Goal: Navigation & Orientation: Find specific page/section

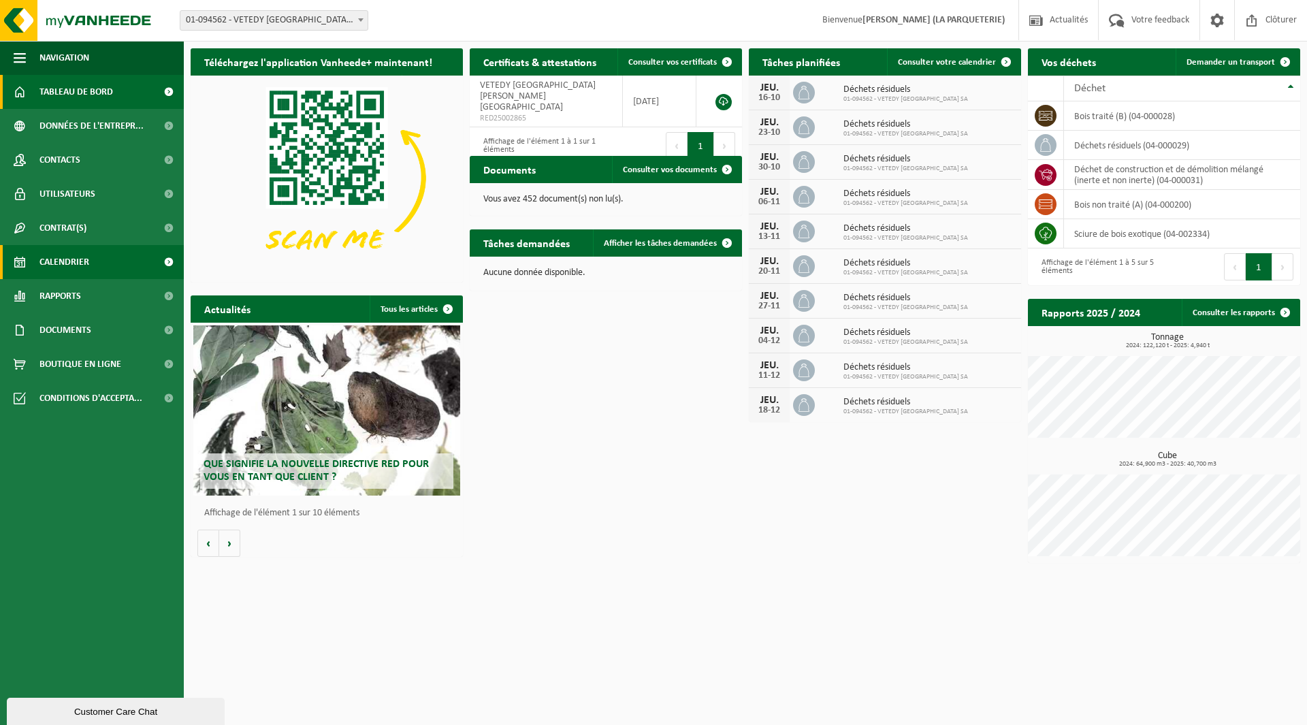
click at [121, 259] on link "Calendrier" at bounding box center [92, 262] width 184 height 34
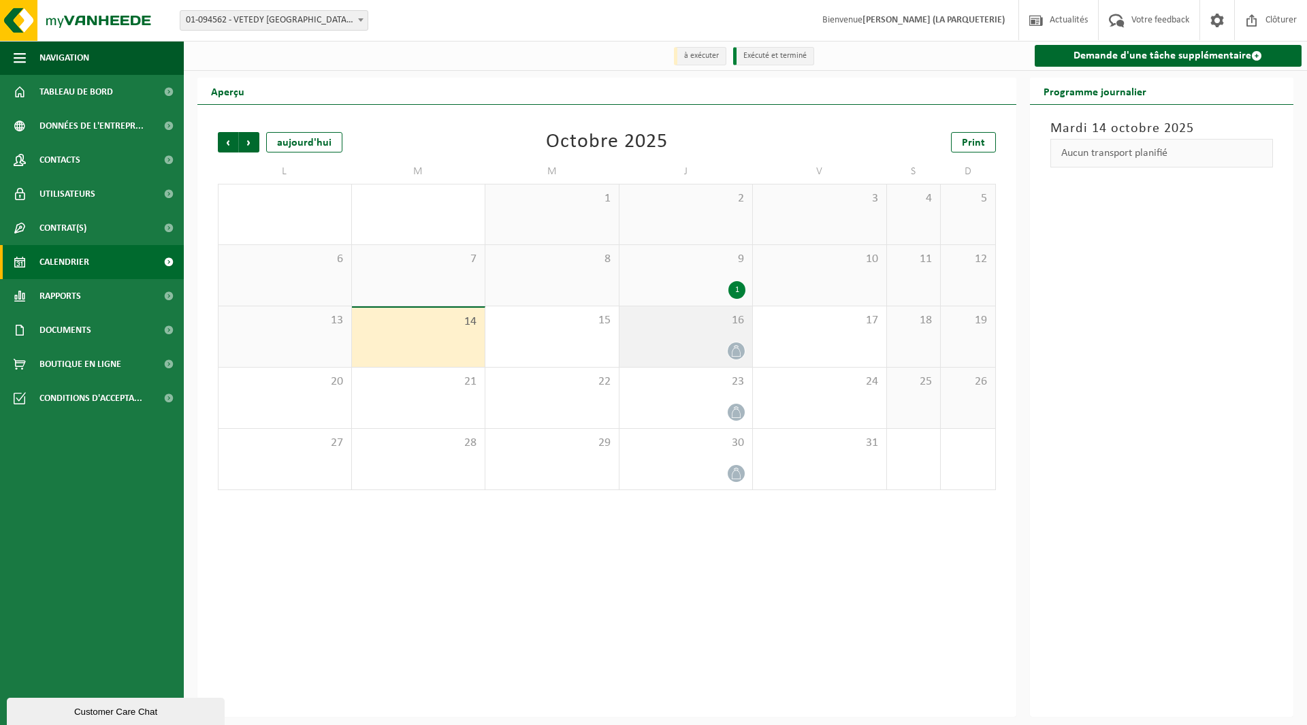
drag, startPoint x: 735, startPoint y: 356, endPoint x: 706, endPoint y: 351, distance: 29.1
click at [706, 351] on div at bounding box center [686, 351] width 120 height 18
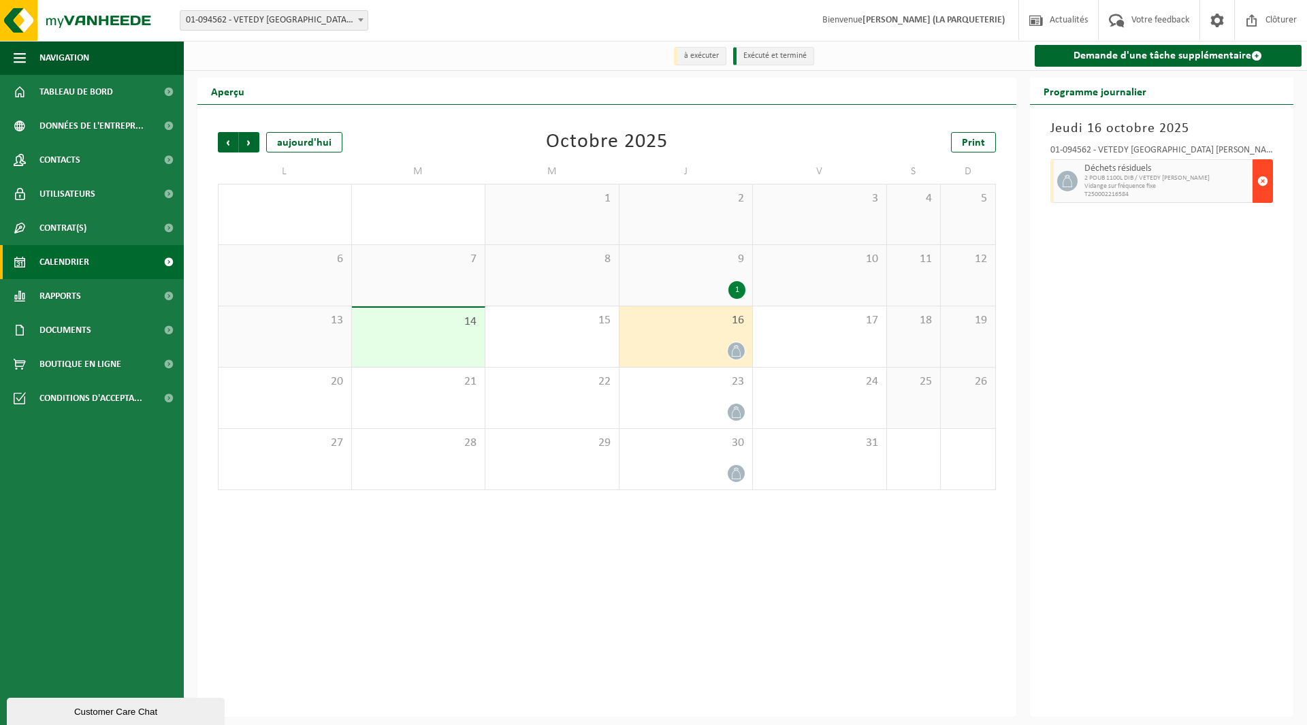
click at [1271, 190] on button "button" at bounding box center [1263, 181] width 20 height 44
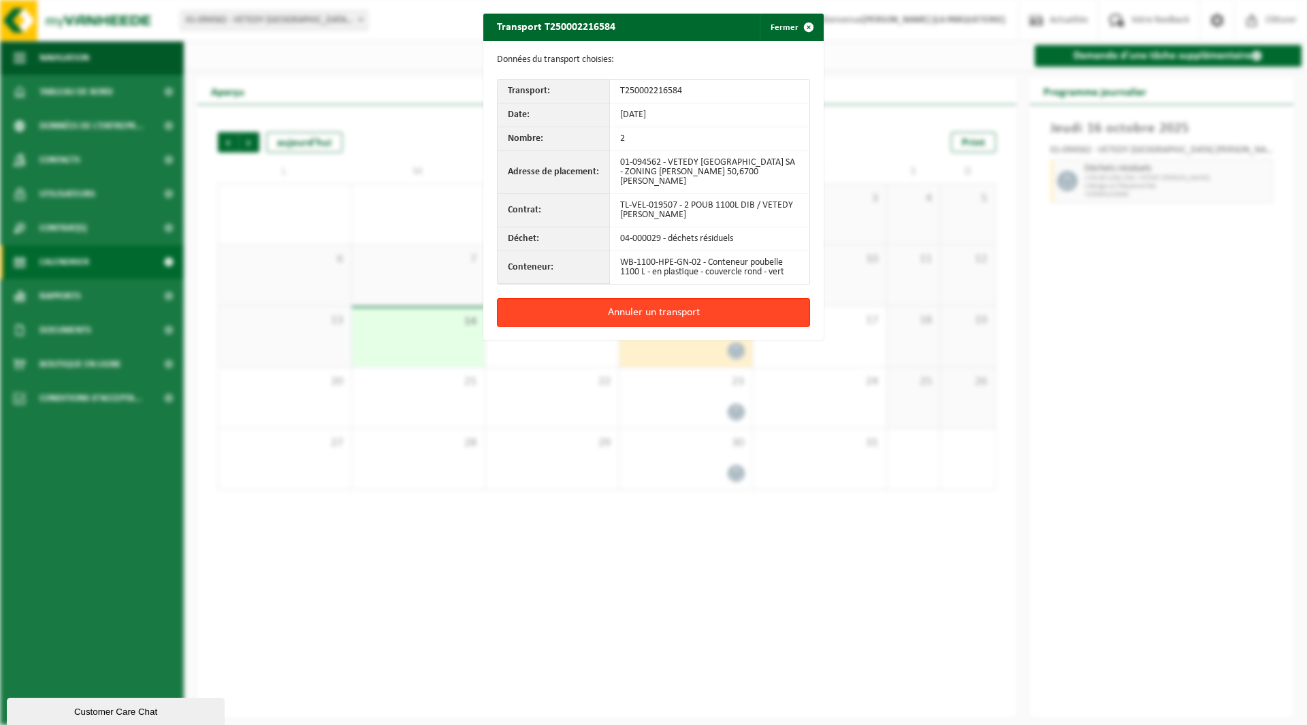
click at [717, 298] on button "Annuler un transport" at bounding box center [653, 312] width 313 height 29
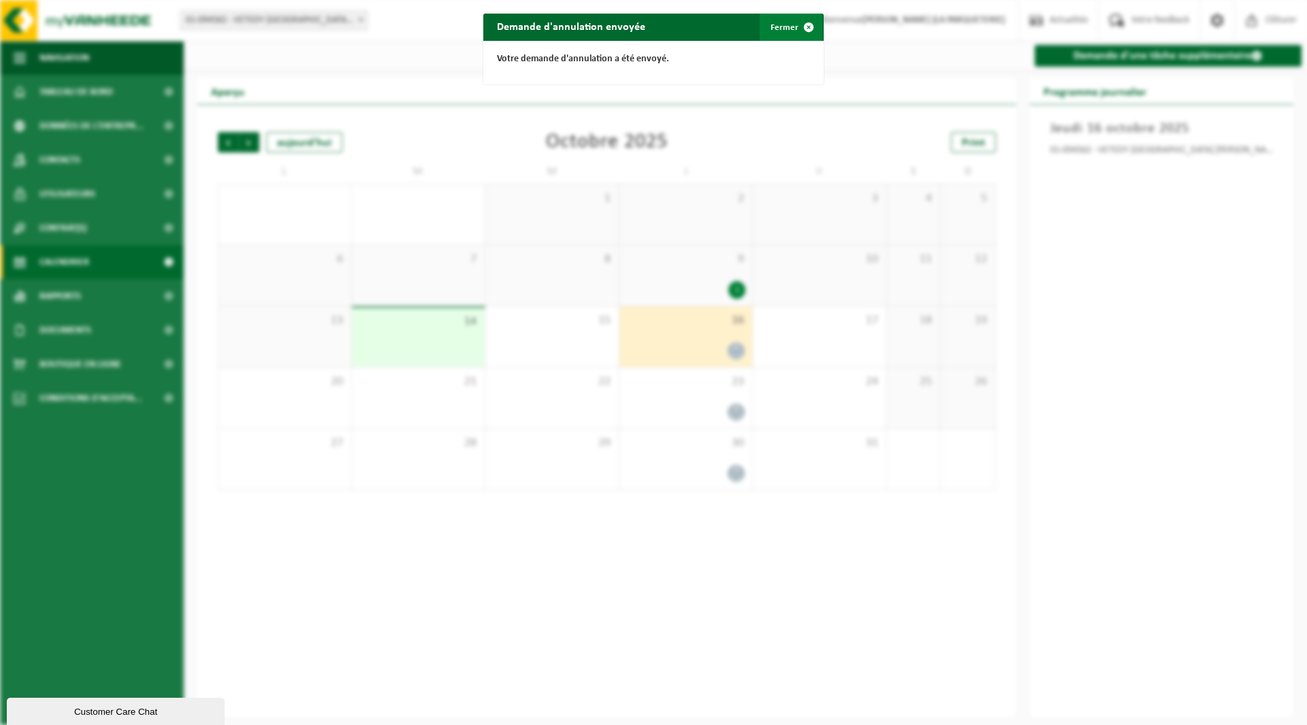
click at [795, 30] on span "button" at bounding box center [808, 27] width 27 height 27
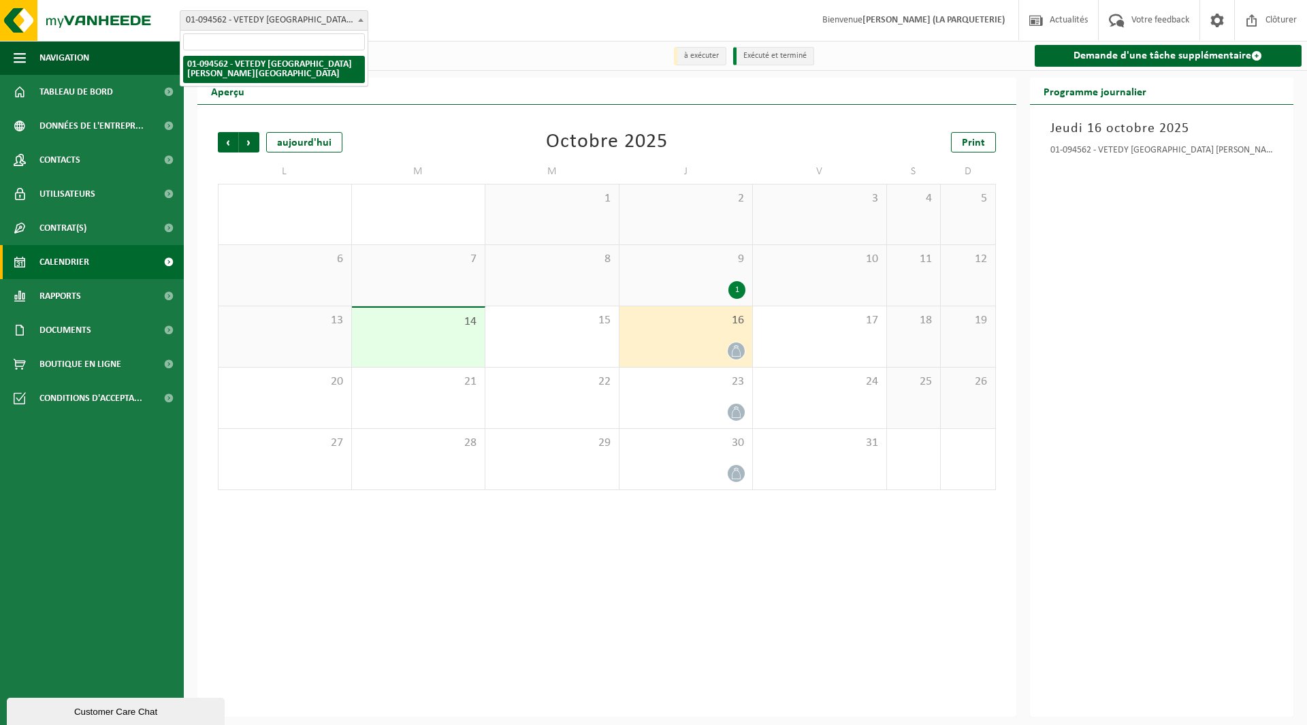
click at [361, 25] on span at bounding box center [361, 20] width 14 height 18
click at [360, 24] on span at bounding box center [361, 20] width 14 height 18
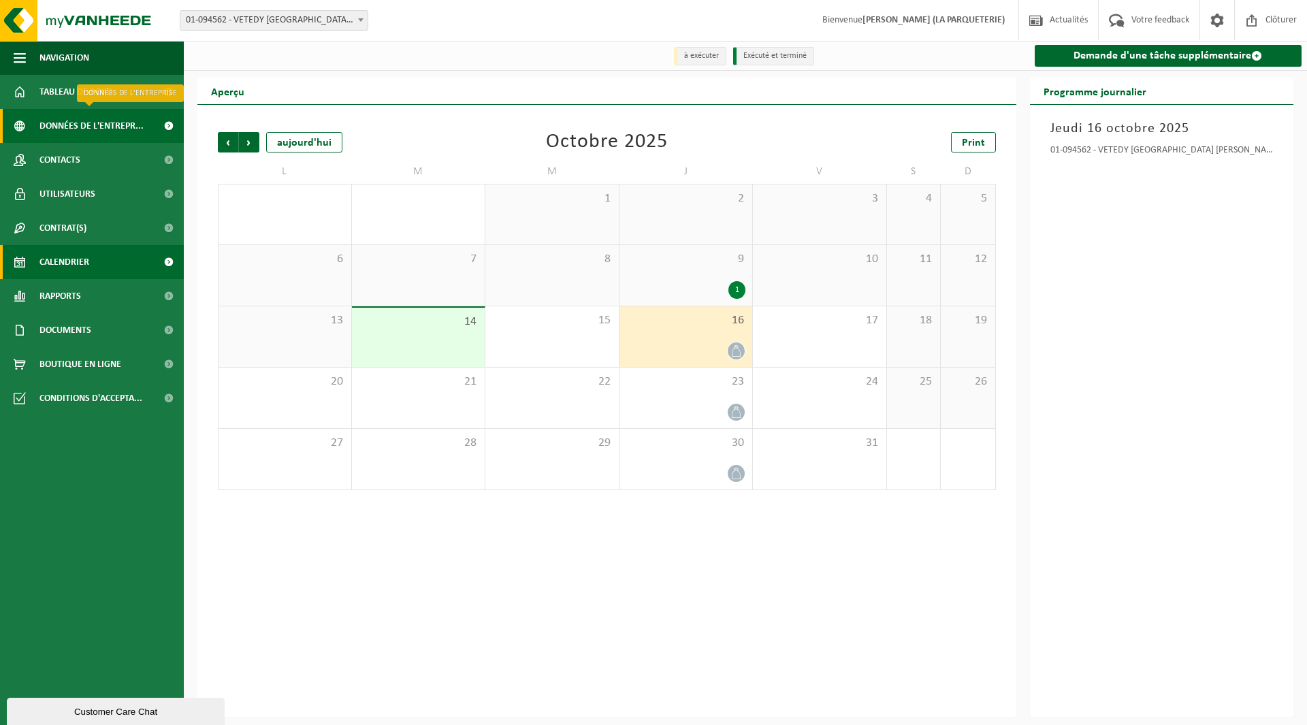
click at [76, 126] on span "Données de l'entrepr..." at bounding box center [91, 126] width 104 height 34
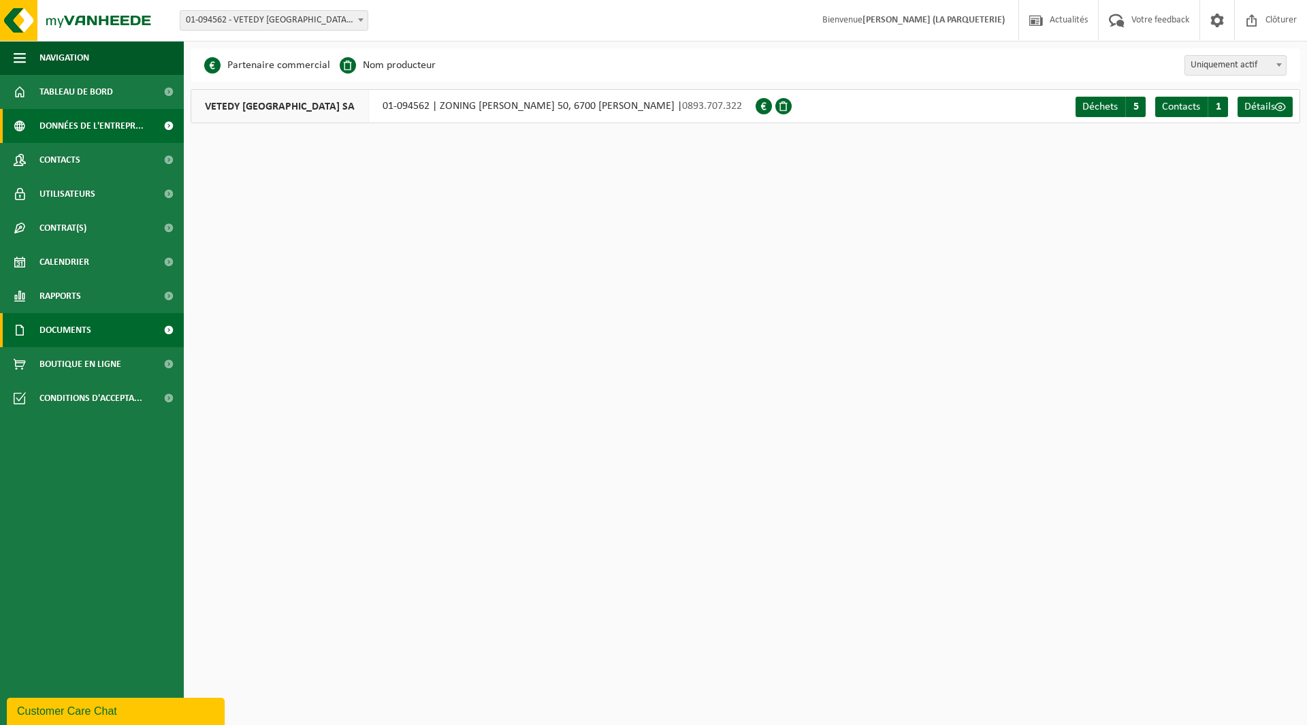
click at [80, 327] on span "Documents" at bounding box center [65, 330] width 52 height 34
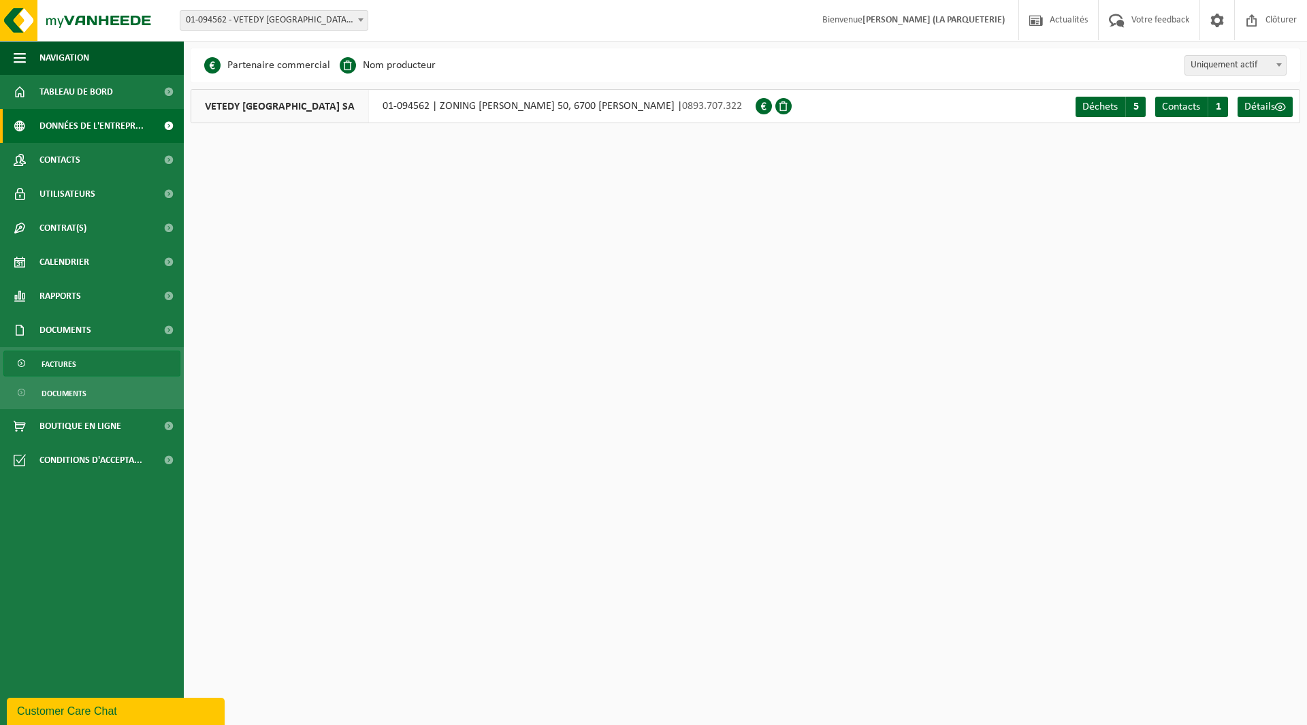
click at [74, 360] on span "Factures" at bounding box center [59, 364] width 35 height 26
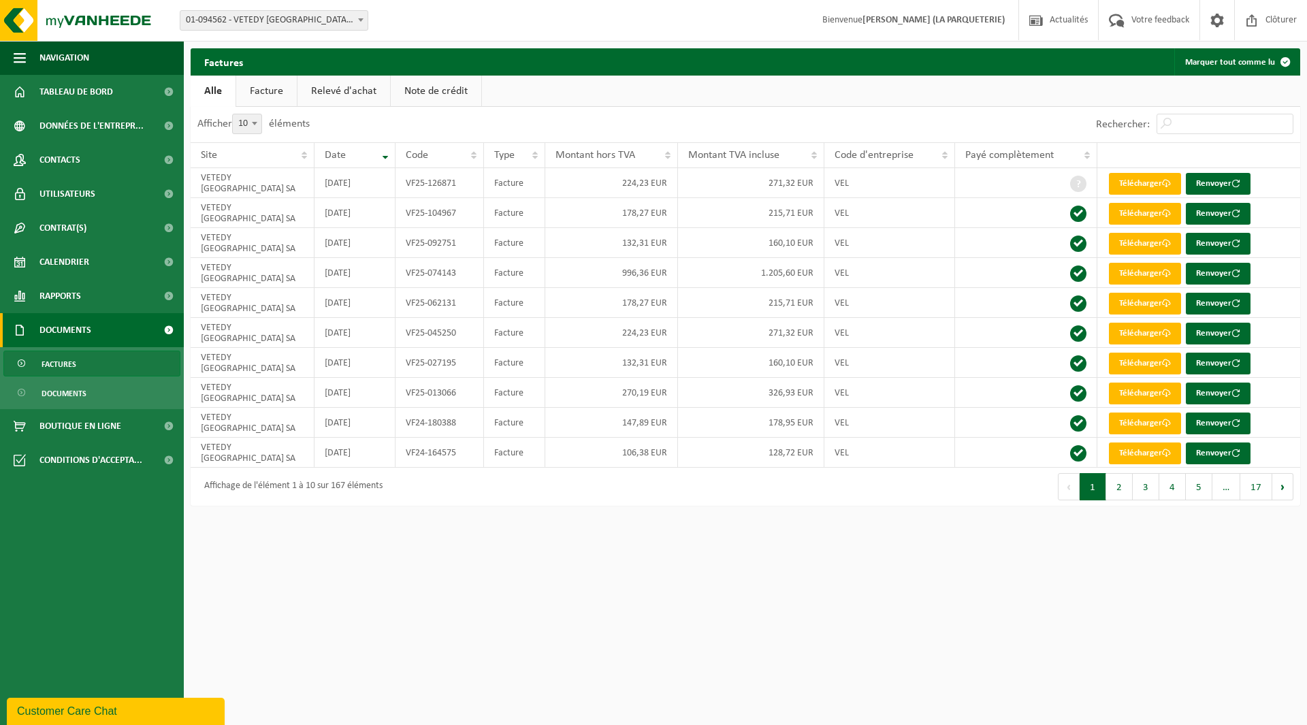
click at [269, 86] on link "Facture" at bounding box center [266, 91] width 61 height 31
click at [334, 90] on link "Relevé d'achat" at bounding box center [344, 91] width 93 height 31
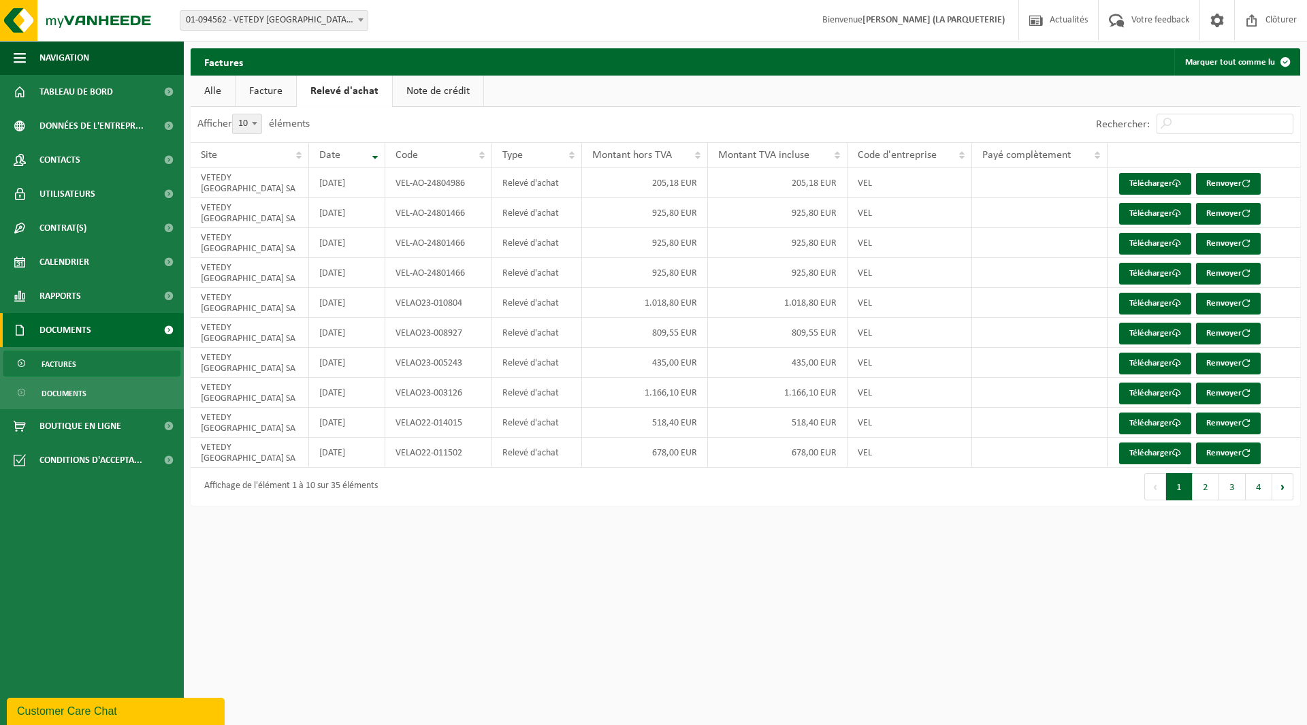
click at [223, 93] on link "Alle" at bounding box center [213, 91] width 44 height 31
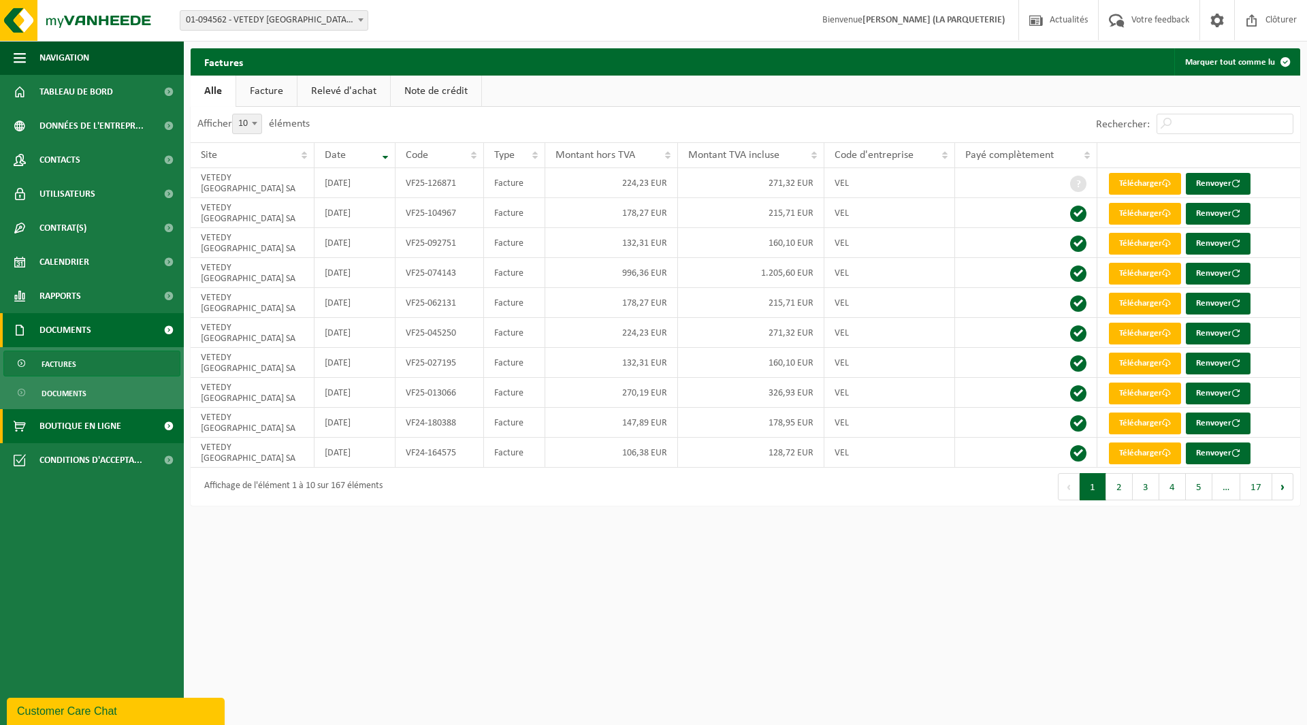
click at [120, 430] on span "Boutique en ligne" at bounding box center [80, 426] width 82 height 34
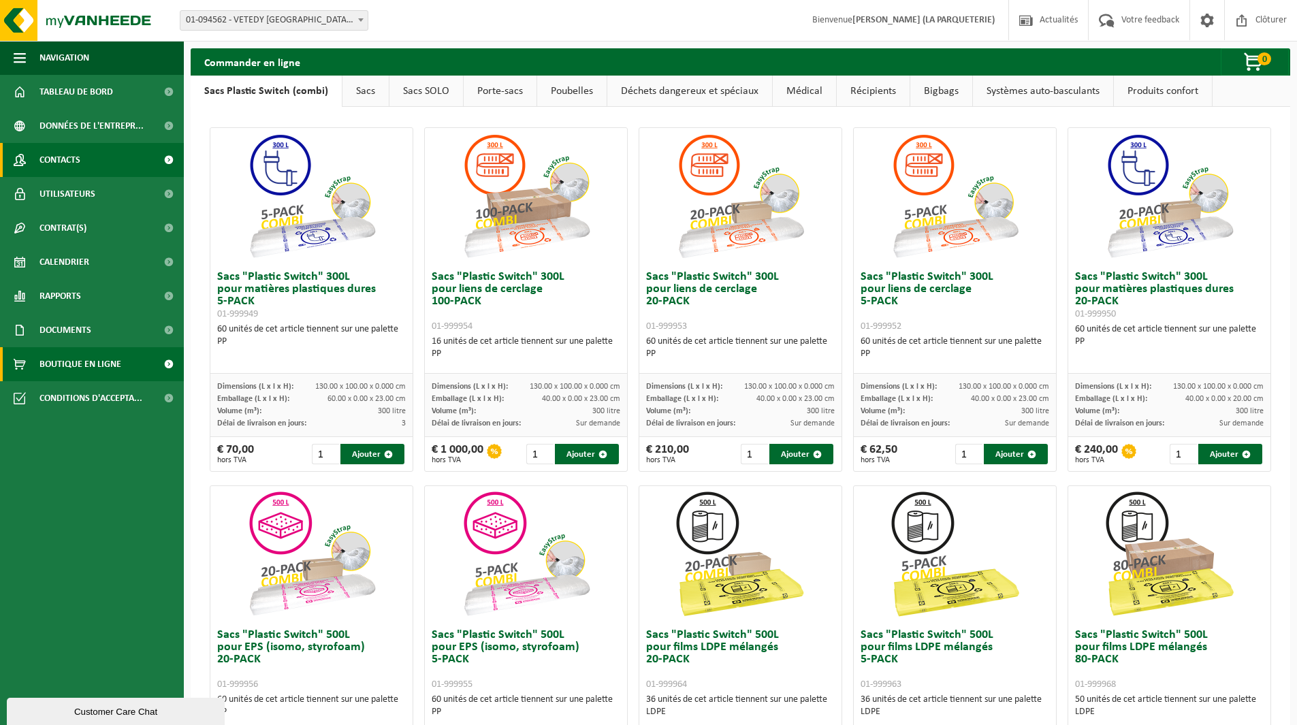
click at [131, 154] on link "Contacts" at bounding box center [92, 160] width 184 height 34
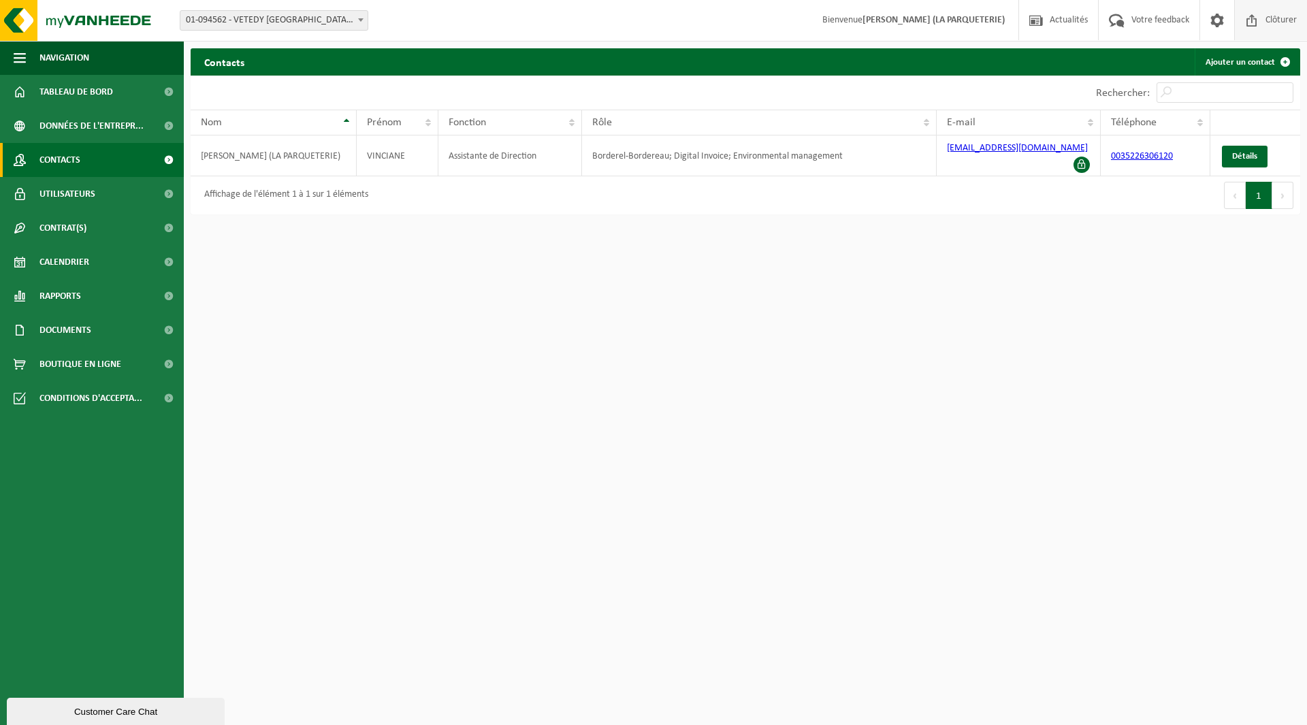
click at [1293, 27] on span "Clôturer" at bounding box center [1281, 20] width 38 height 40
